Goal: Information Seeking & Learning: Understand process/instructions

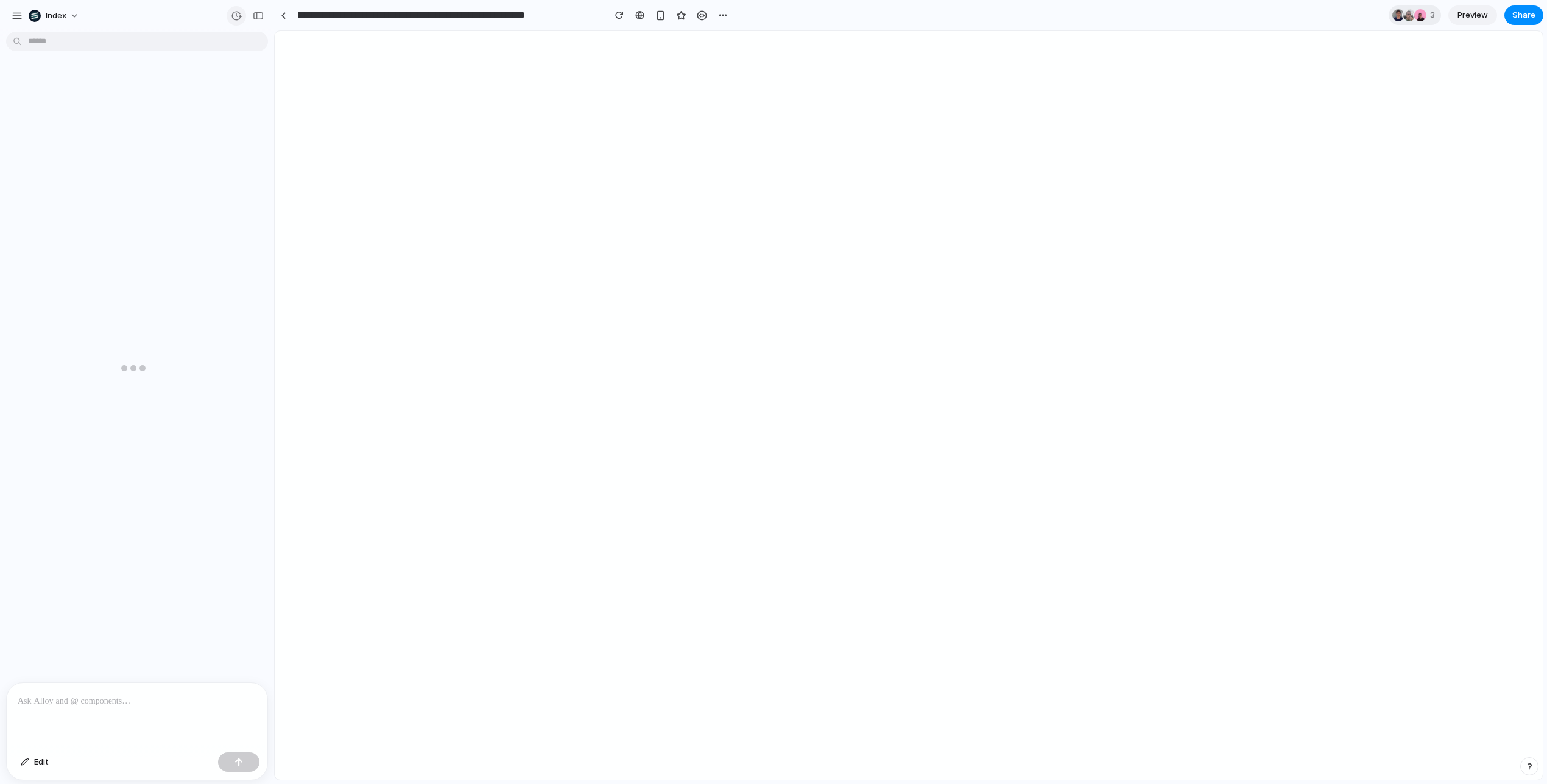
scroll to position [2160, 0]
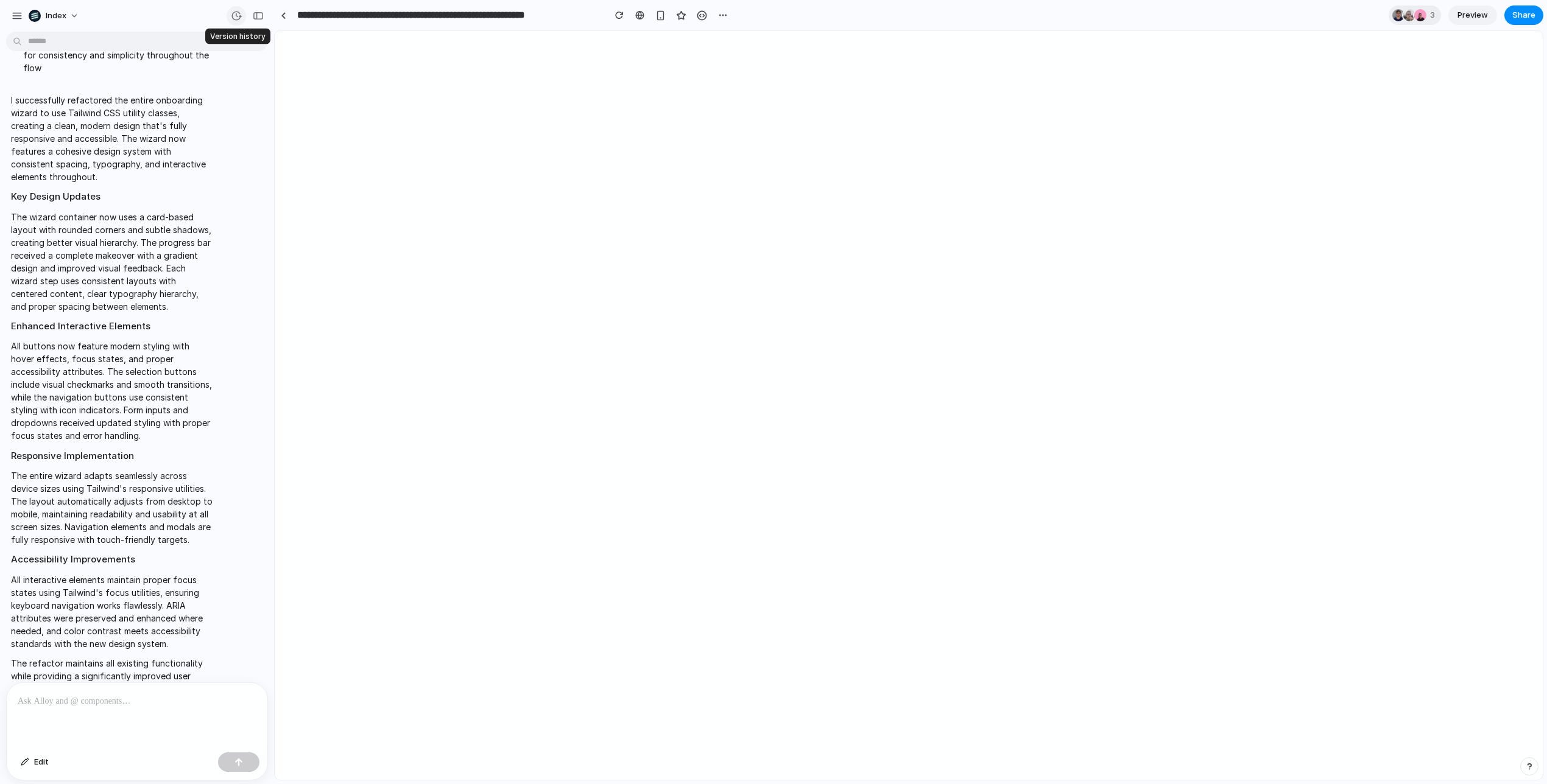
click at [237, 14] on div "button" at bounding box center [235, 15] width 11 height 11
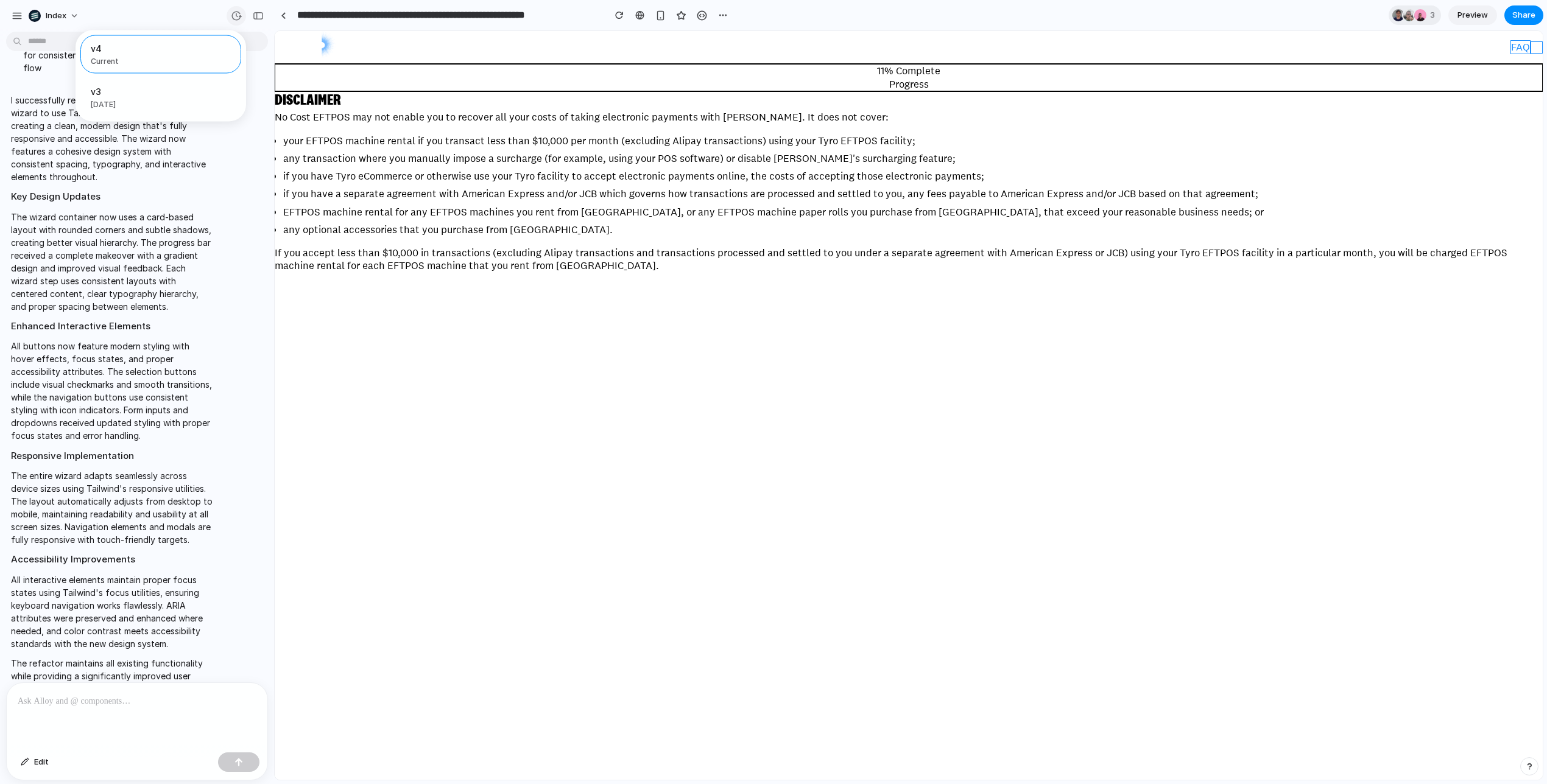
scroll to position [0, 0]
click at [136, 315] on div "v4 Current v3 2w ago Restore" at bounding box center [774, 392] width 1547 height 784
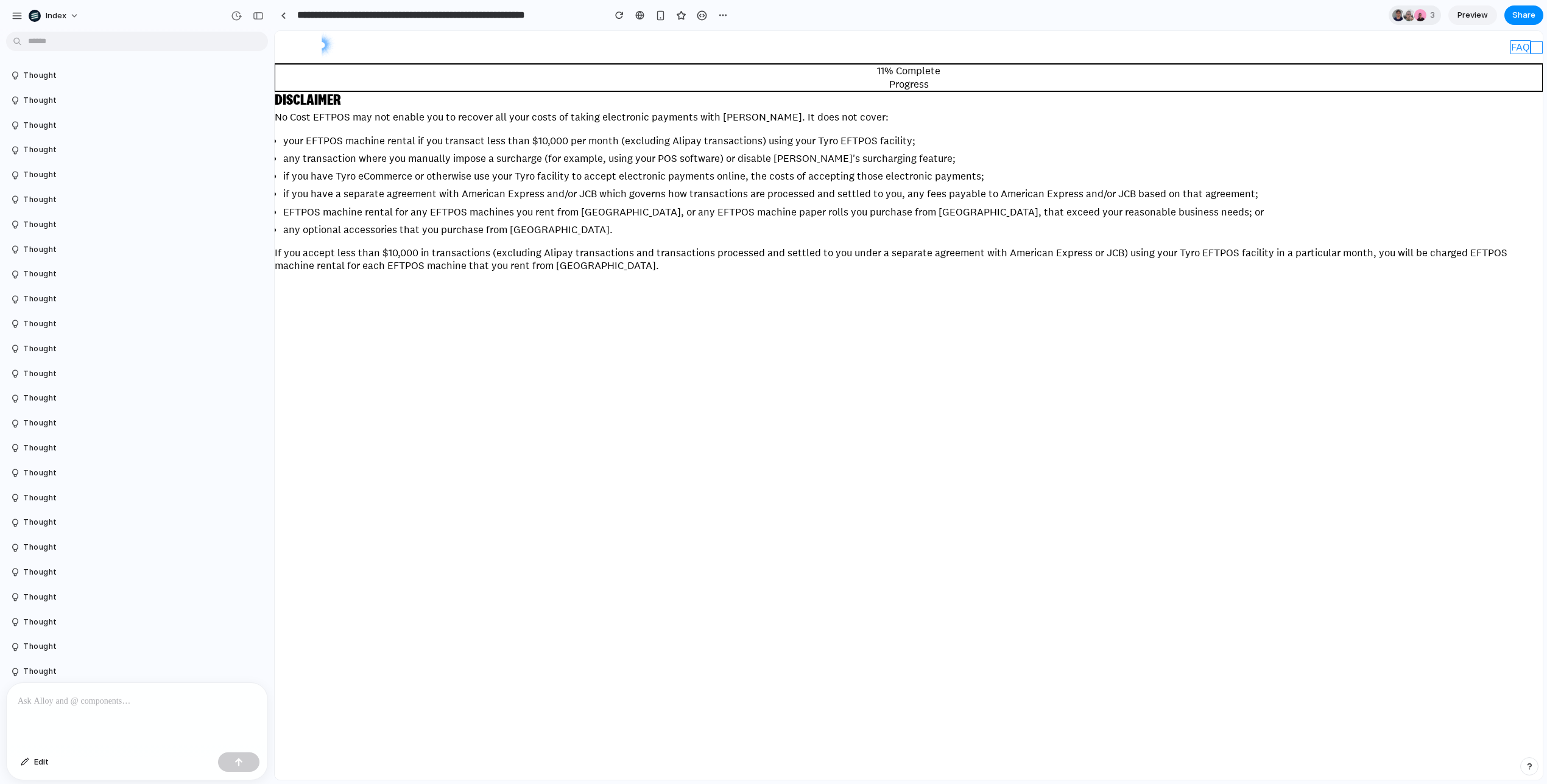
click at [488, 216] on li "EFTPOS machine rental for any EFTPOS machines you rent from us, or any EFTPOS m…" at bounding box center [913, 211] width 1260 height 13
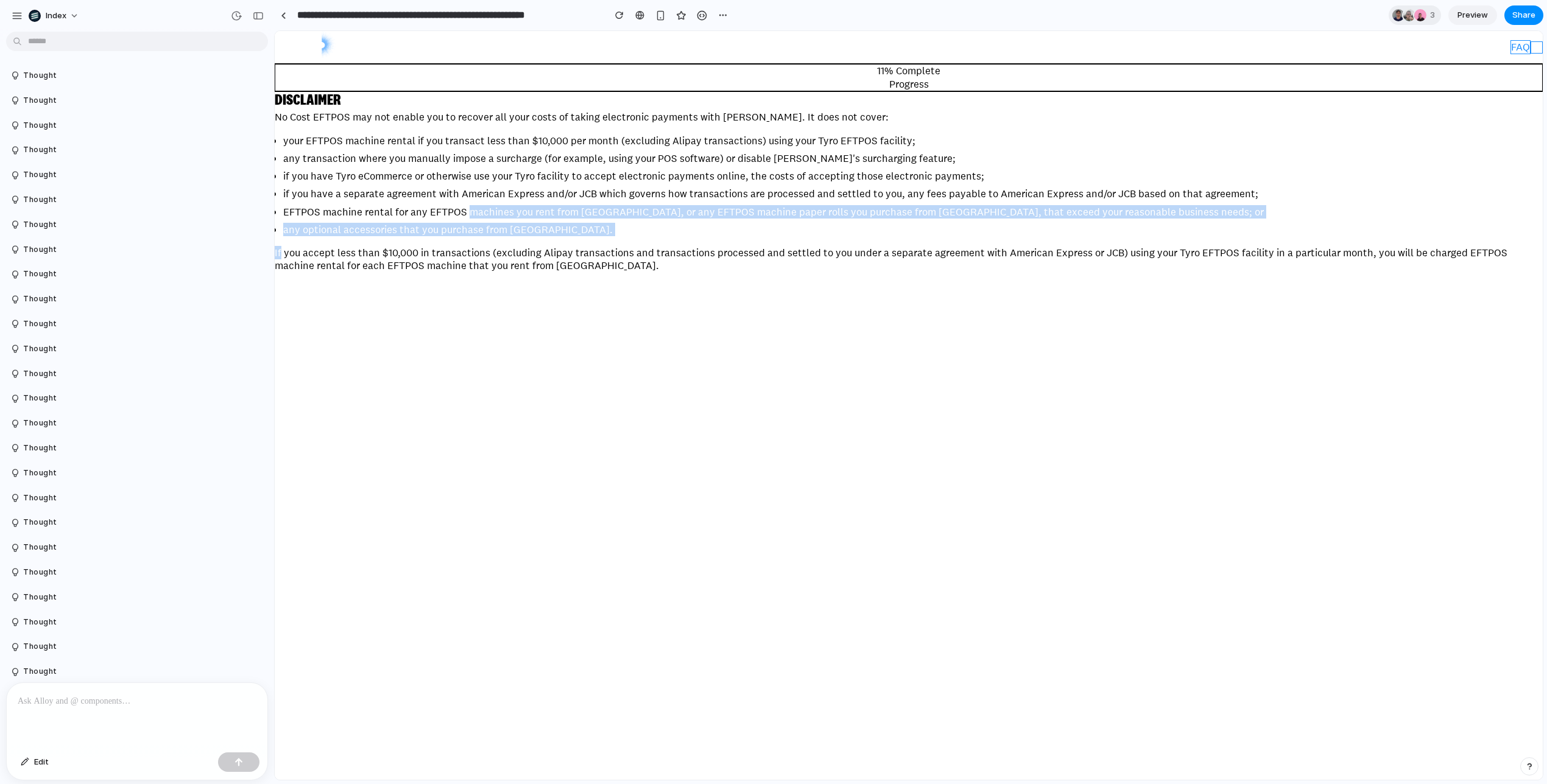
drag, startPoint x: 488, startPoint y: 216, endPoint x: 512, endPoint y: 248, distance: 40.0
click at [512, 248] on div "DISCLAIMER No Cost EFTPOS may not enable you to recover all your costs of takin…" at bounding box center [909, 182] width 1268 height 181
click at [512, 248] on p "If you accept less than $10,000 in transactions (excluding Alipay transactions …" at bounding box center [909, 259] width 1268 height 26
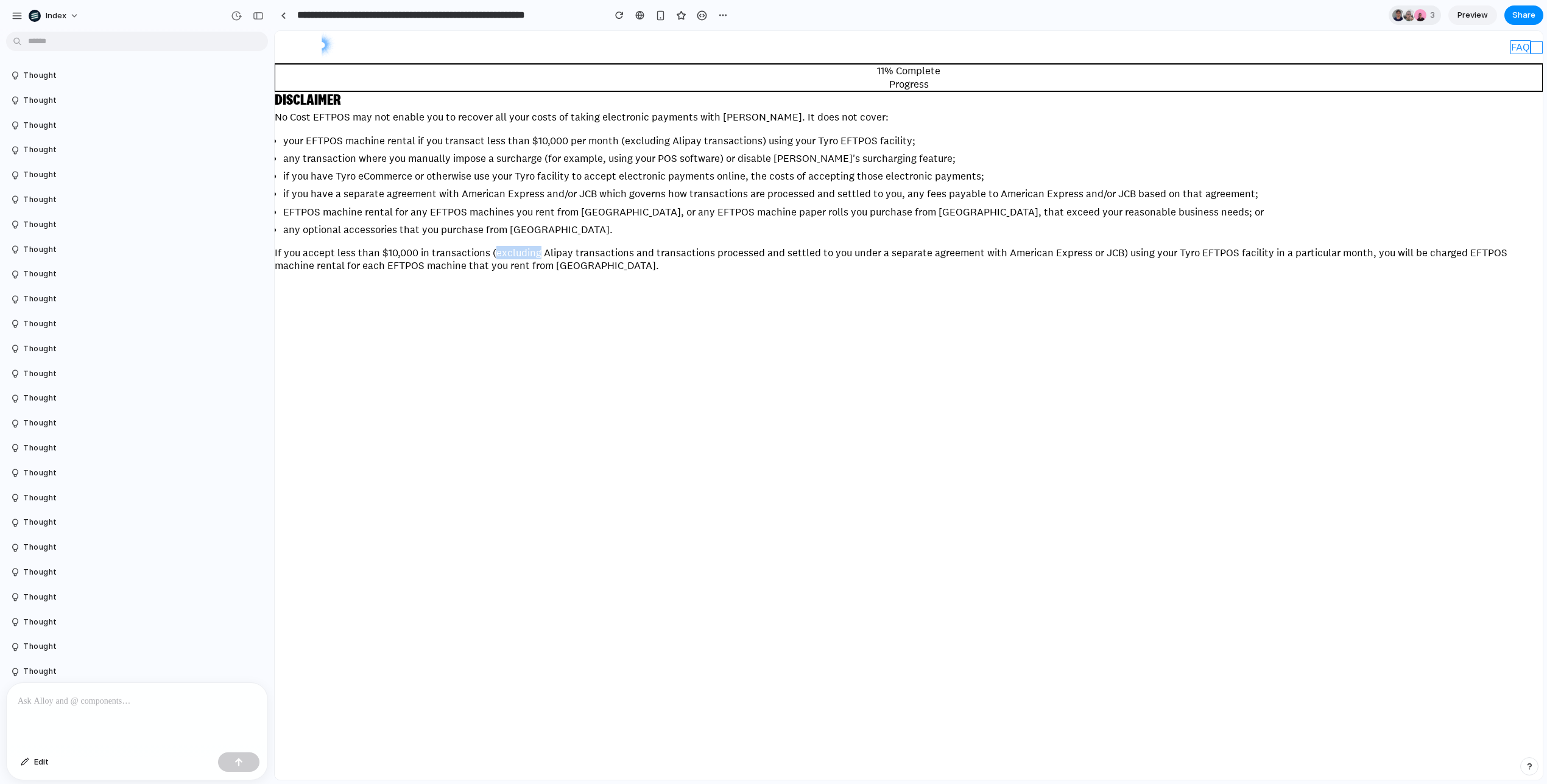
click at [511, 247] on p "If you accept less than $10,000 in transactions (excluding Alipay transactions …" at bounding box center [909, 259] width 1268 height 26
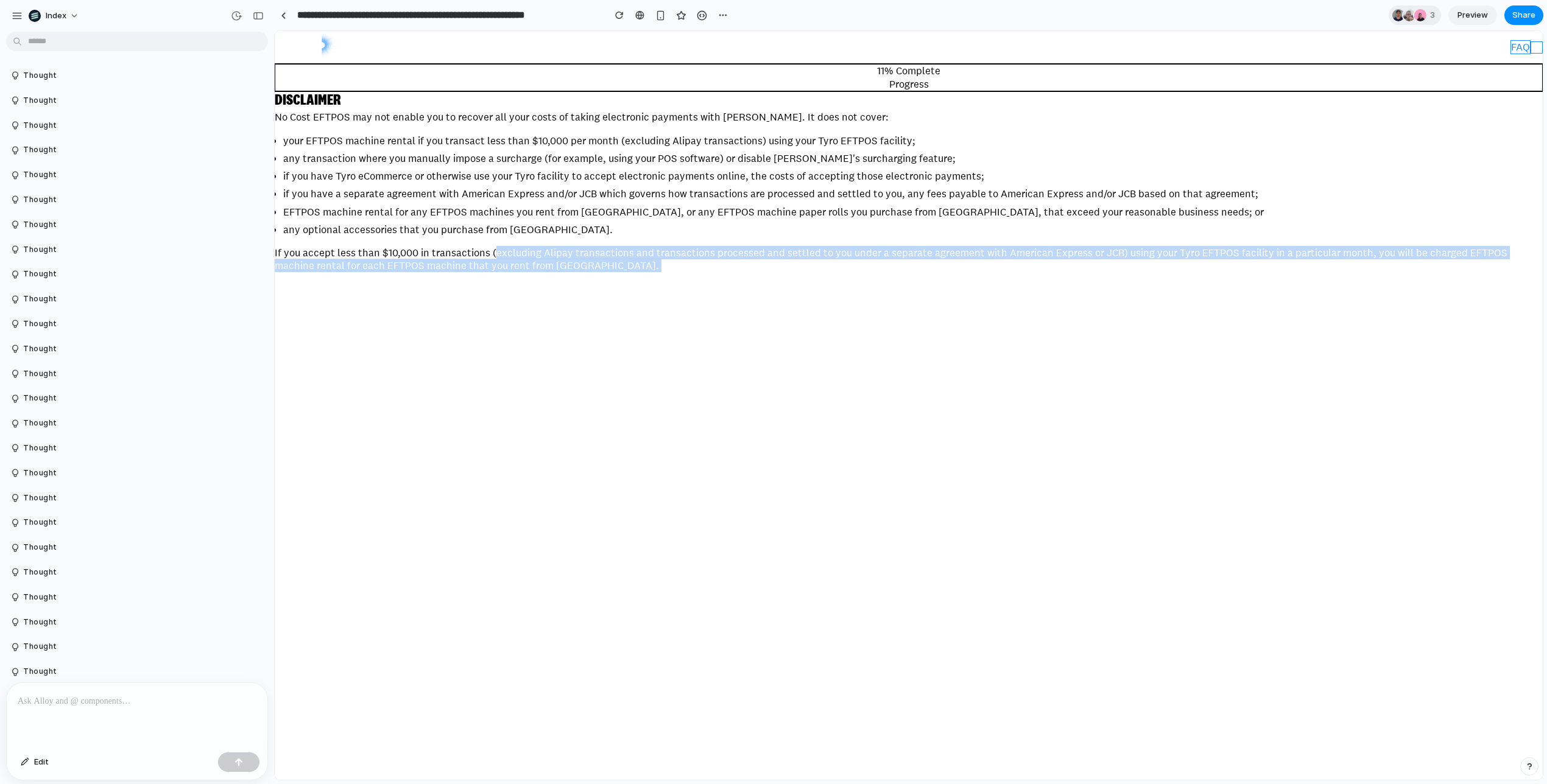
drag, startPoint x: 511, startPoint y: 247, endPoint x: 536, endPoint y: 281, distance: 42.2
click at [536, 273] on div "FAQ Contact us 11 % Complete Progress Are you an existing Tyro customer? Please…" at bounding box center [909, 151] width 1268 height 242
click at [536, 281] on div "× No Cost EFTPOS terms and conditions 1 No Cost EFTPOS may not enable you to re…" at bounding box center [909, 647] width 1268 height 749
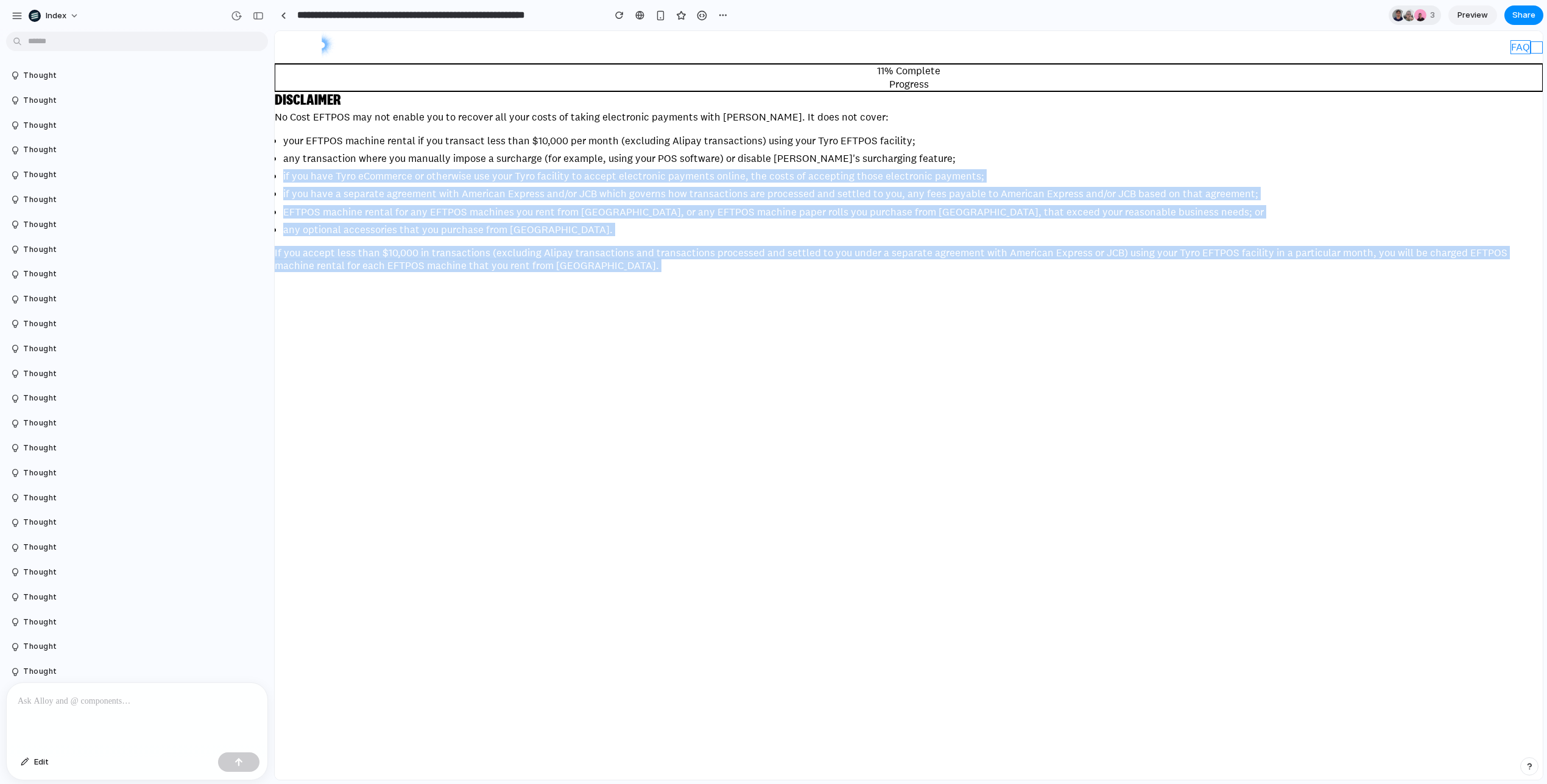
drag, startPoint x: 536, startPoint y: 281, endPoint x: 431, endPoint y: 161, distance: 159.5
click at [431, 161] on div "FAQ Contact us 11 % Complete Progress Are you an existing Tyro customer? Please…" at bounding box center [909, 151] width 1268 height 242
click at [431, 161] on li "any transaction where you manually impose a surcharge (for example, using your …" at bounding box center [913, 158] width 1260 height 13
